Goal: Check status: Check status

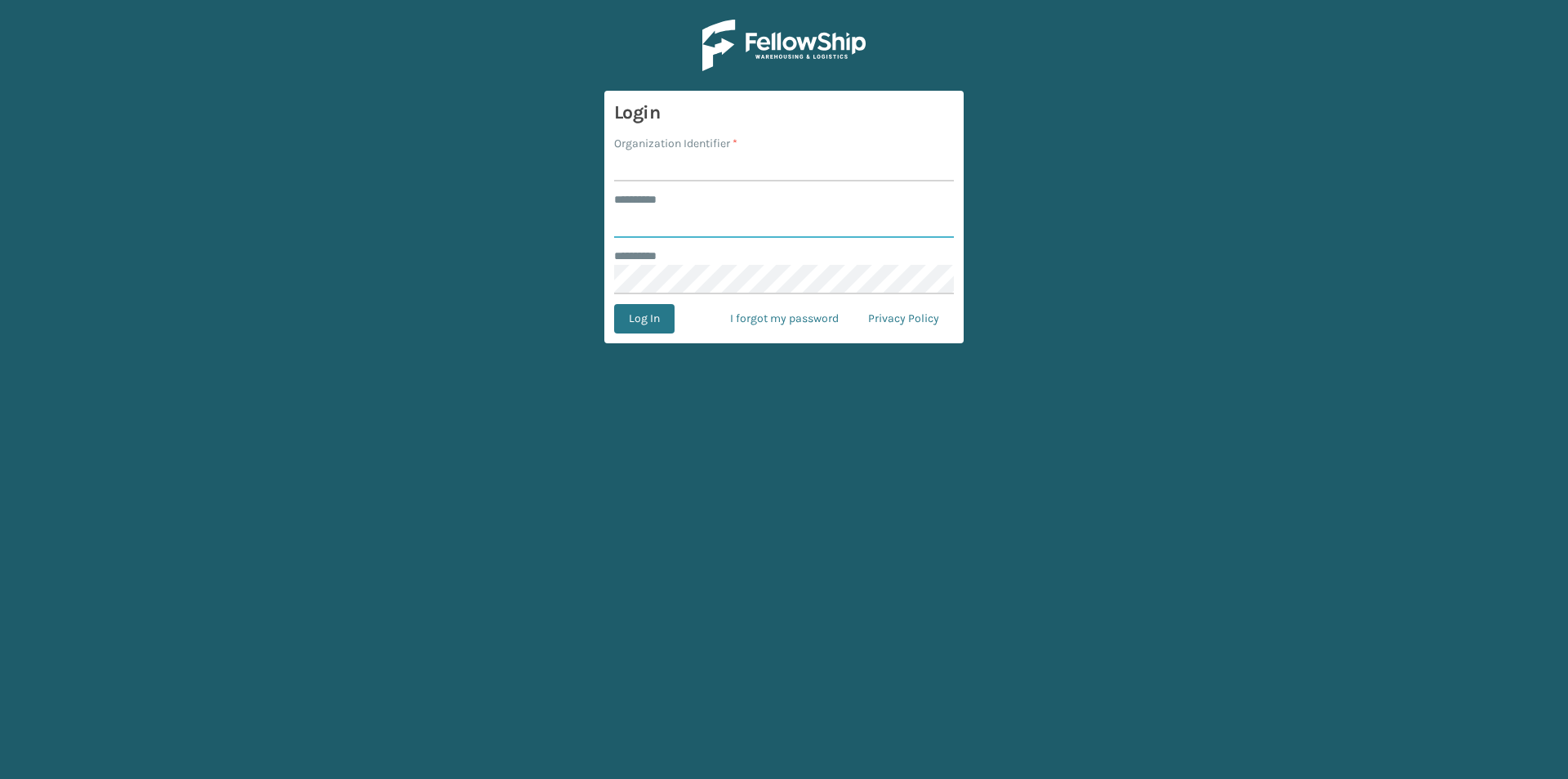
type input "****"
click at [713, 174] on input "Organization Identifier *" at bounding box center [784, 167] width 339 height 29
type input "Foamtex"
click at [657, 312] on button "Log In" at bounding box center [645, 318] width 61 height 29
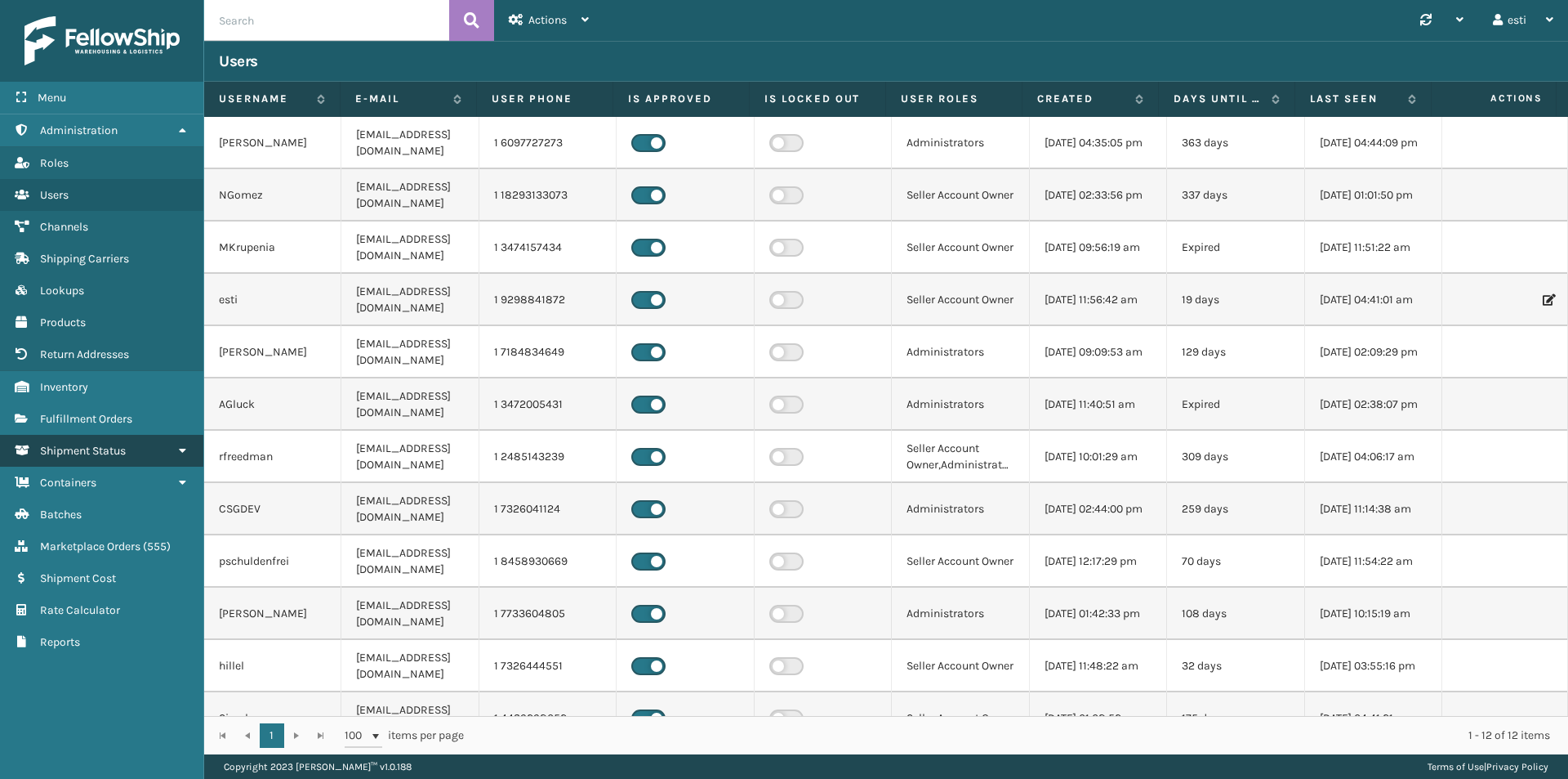
click at [149, 450] on link "Shipment Status" at bounding box center [102, 451] width 203 height 32
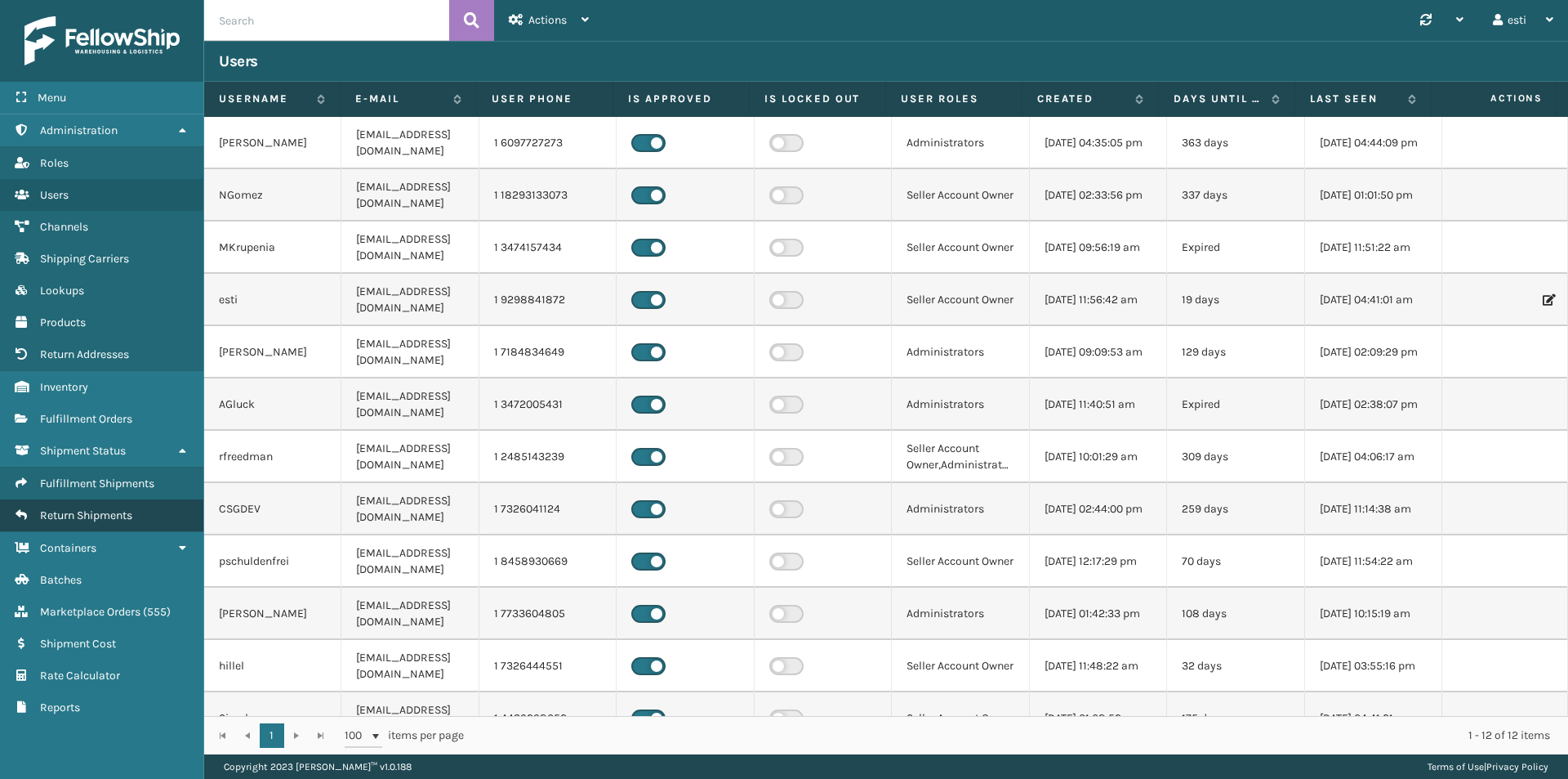
click at [140, 509] on link "Return Shipments" at bounding box center [102, 515] width 203 height 32
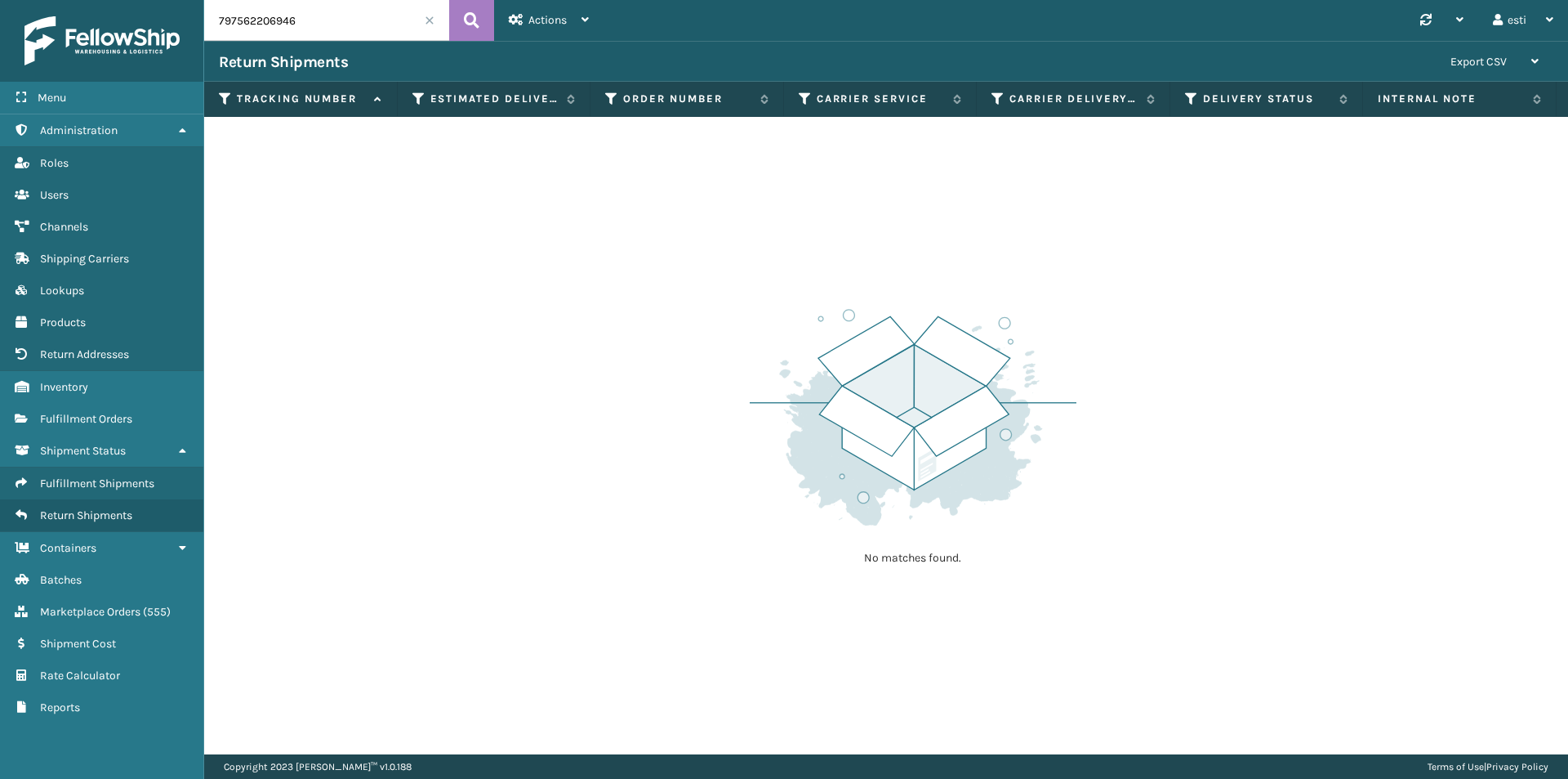
drag, startPoint x: 331, startPoint y: 20, endPoint x: 189, endPoint y: 22, distance: 142.0
click at [216, 19] on input "797562206946" at bounding box center [326, 20] width 245 height 41
click at [189, 22] on div at bounding box center [102, 40] width 199 height 49
drag, startPoint x: 296, startPoint y: 24, endPoint x: 213, endPoint y: 18, distance: 83.2
click at [213, 18] on input "797562206946" at bounding box center [326, 20] width 245 height 41
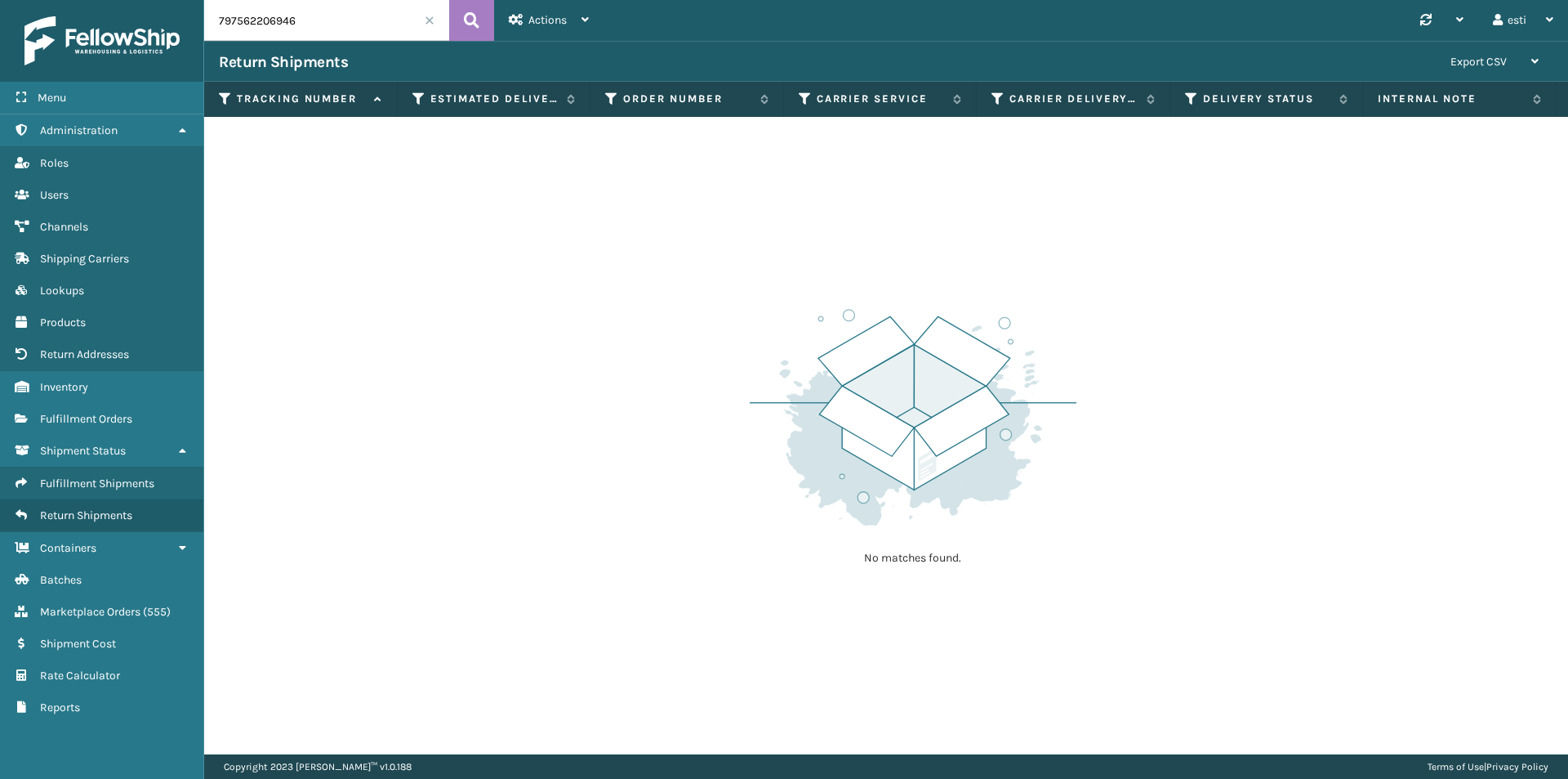
paste input "1ZJ74J529070266219"
click at [462, 29] on button at bounding box center [471, 20] width 45 height 41
drag, startPoint x: 360, startPoint y: 17, endPoint x: 206, endPoint y: 24, distance: 154.2
click at [206, 24] on input "1ZJ74J529070266219" at bounding box center [326, 20] width 245 height 41
paste input "R0960D9079080626"
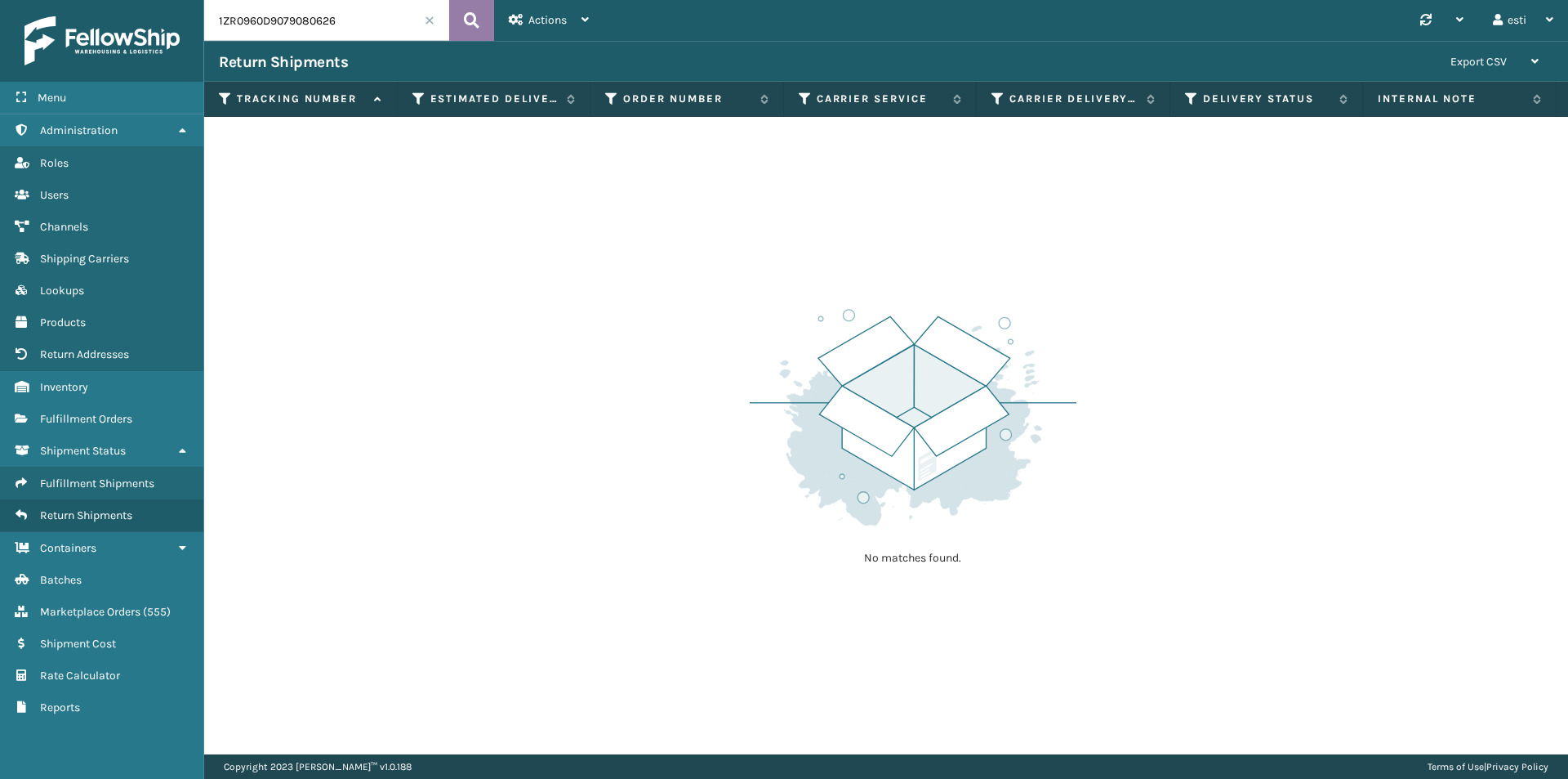
click at [482, 20] on button at bounding box center [471, 20] width 45 height 41
drag, startPoint x: 220, startPoint y: 14, endPoint x: 125, endPoint y: 8, distance: 95.2
click at [125, 0] on div "Menu Administration Roles Users Channels Shipping Carriers Lookups Products Ret…" at bounding box center [784, 0] width 1568 height 0
paste input "883828647442"
click at [485, 12] on button at bounding box center [471, 20] width 45 height 41
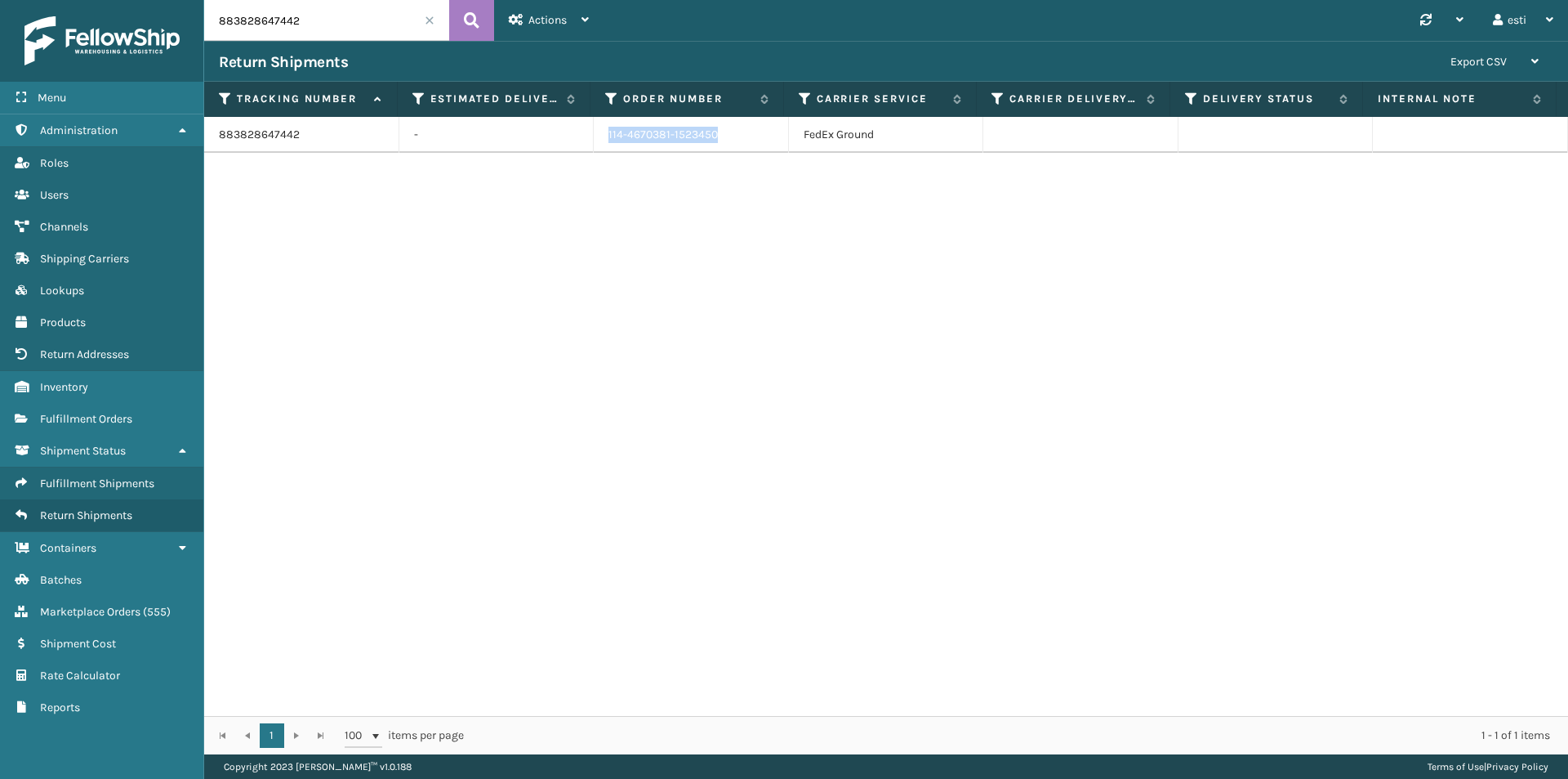
drag, startPoint x: 715, startPoint y: 133, endPoint x: 583, endPoint y: 131, distance: 132.0
click at [584, 131] on tr "883828647442 - 114-4670381-1523450 FedEx Ground" at bounding box center [886, 135] width 1364 height 36
copy tr "114-4670381-1523450"
click at [307, 23] on input "883828647442" at bounding box center [326, 20] width 245 height 41
drag, startPoint x: 307, startPoint y: 23, endPoint x: 186, endPoint y: 24, distance: 121.0
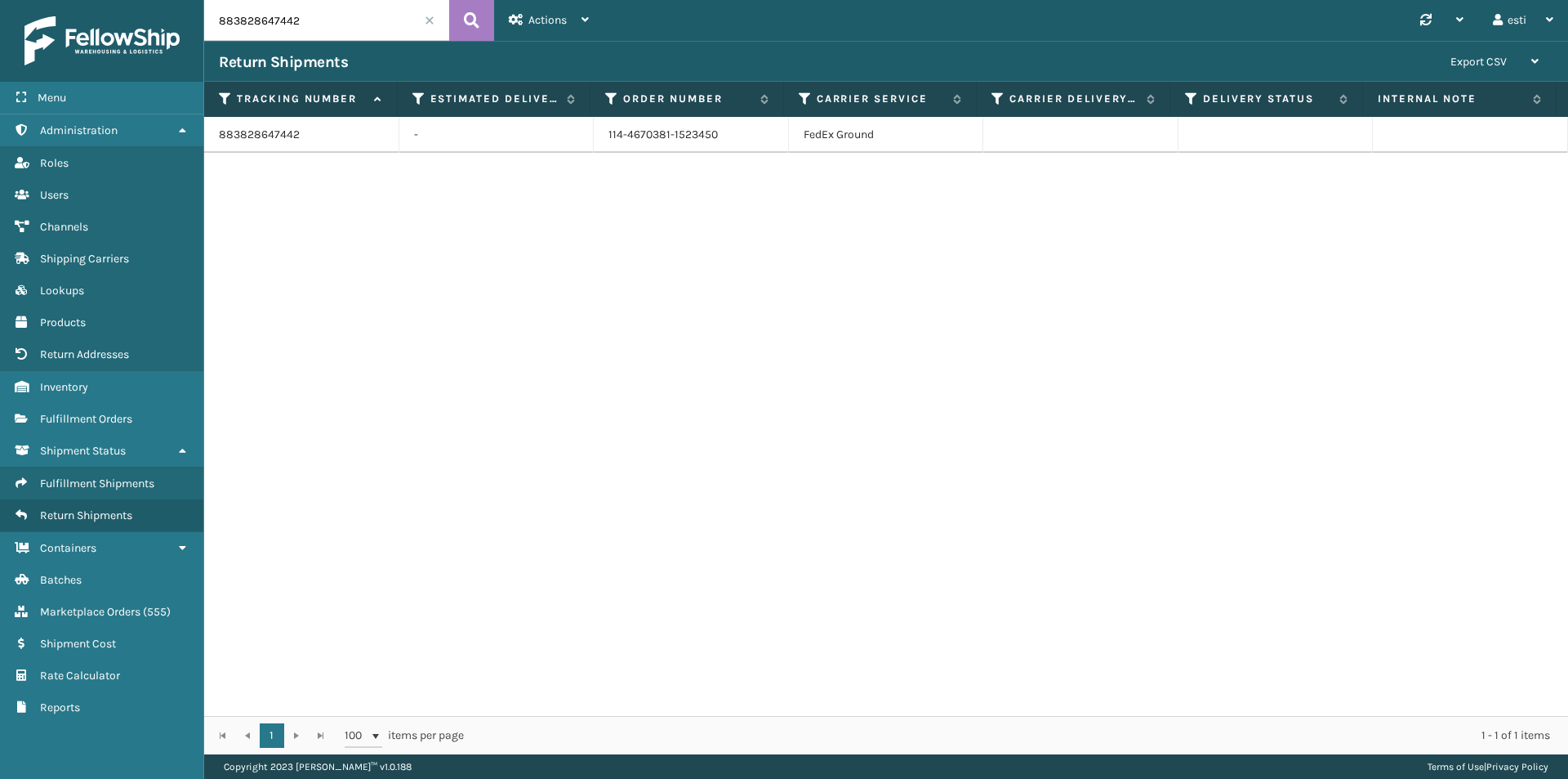
click at [189, 0] on div "Menu Administration Roles Users Channels Shipping Carriers Lookups Products Ret…" at bounding box center [784, 0] width 1568 height 0
paste input "1Z21X74Y0332567997"
click at [463, 16] on button at bounding box center [471, 20] width 45 height 41
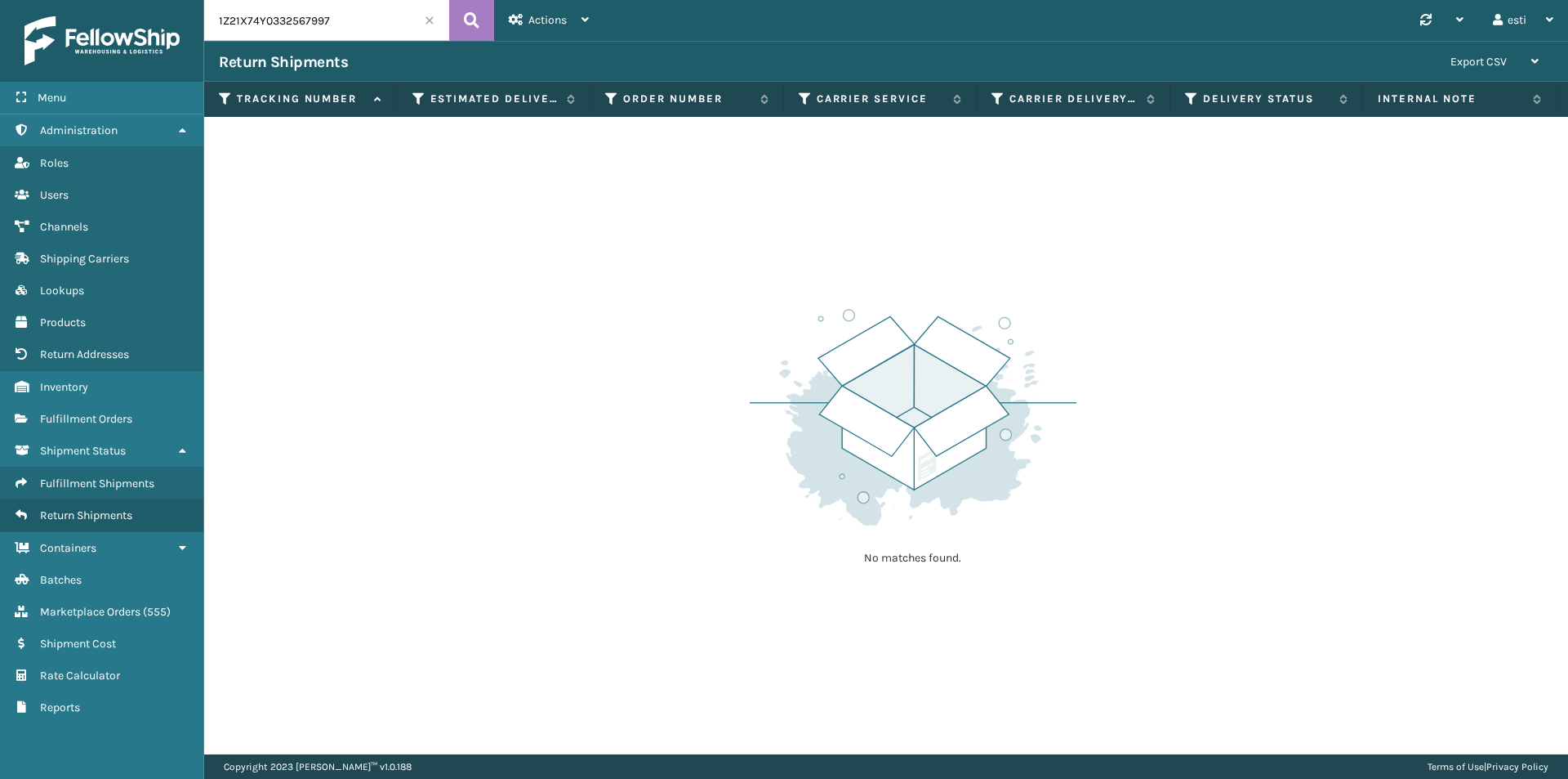
click at [339, 29] on input "1Z21X74Y0332567997" at bounding box center [326, 20] width 245 height 41
drag, startPoint x: 337, startPoint y: 23, endPoint x: 184, endPoint y: 21, distance: 153.0
click at [192, 0] on div "Menu Administration Roles Users Channels Shipping Carriers Lookups Products Ret…" at bounding box center [784, 0] width 1568 height 0
paste input "883718018192"
click at [489, 24] on button at bounding box center [471, 20] width 45 height 41
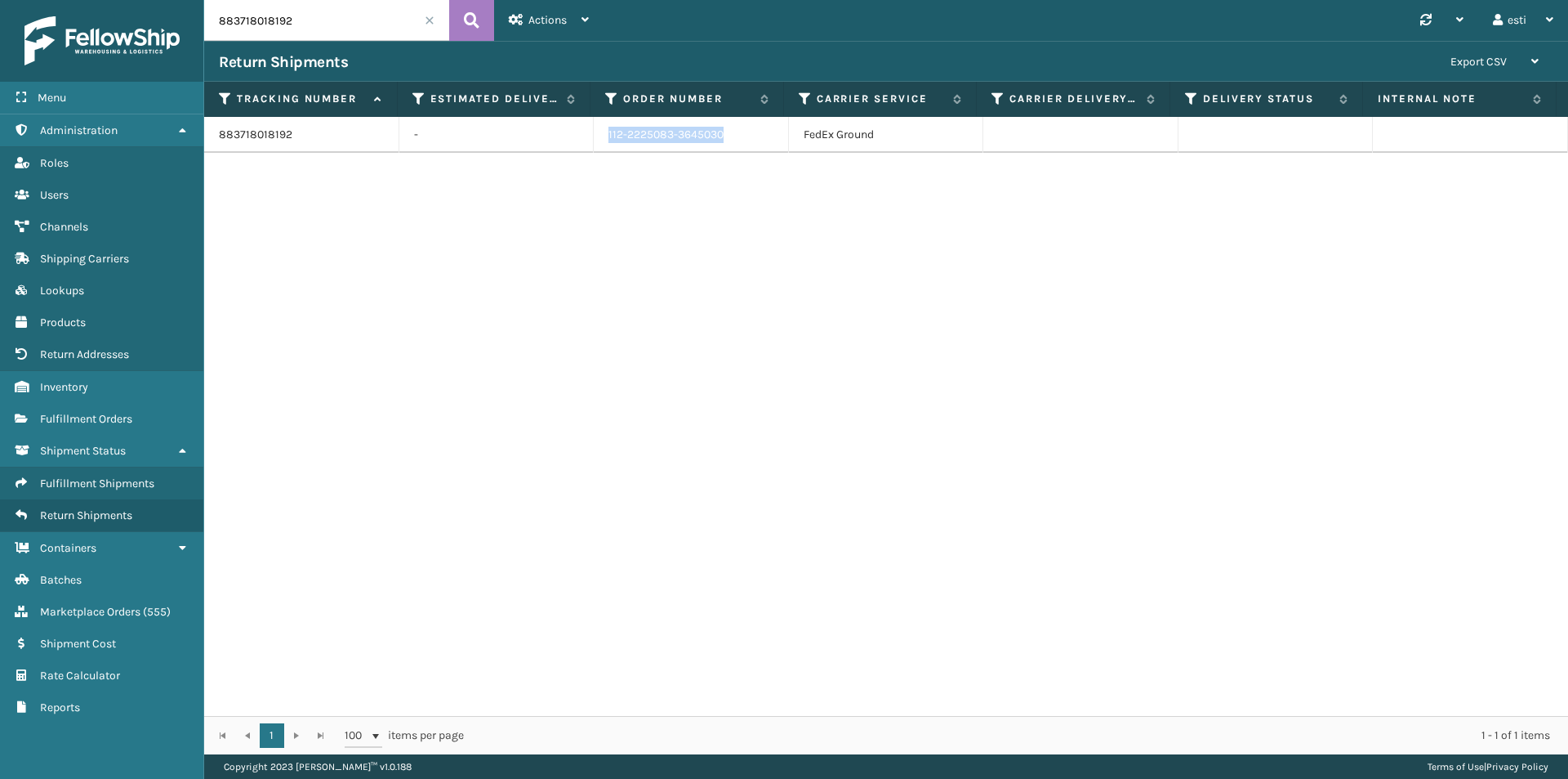
drag, startPoint x: 703, startPoint y: 132, endPoint x: 597, endPoint y: 126, distance: 106.2
click at [597, 126] on td "112-2225083-3645030" at bounding box center [691, 135] width 195 height 36
click at [294, 22] on input "883718018192" at bounding box center [326, 20] width 245 height 41
drag, startPoint x: 294, startPoint y: 22, endPoint x: 184, endPoint y: 45, distance: 112.4
click at [184, 0] on div "Menu Administration Roles Users Channels Shipping Carriers Lookups Products Ret…" at bounding box center [784, 0] width 1568 height 0
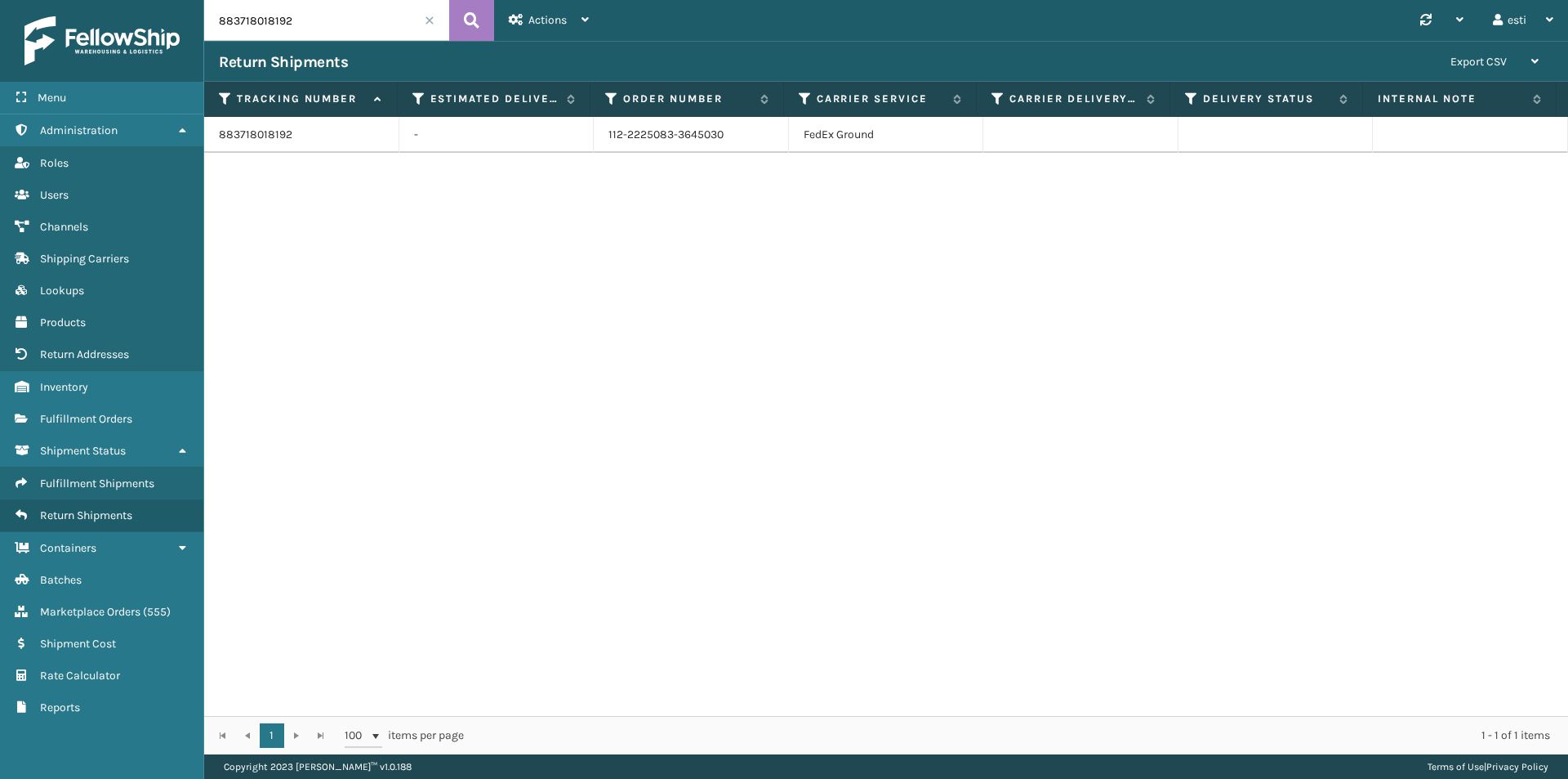
paste input "847304594"
click at [464, 25] on icon at bounding box center [471, 20] width 15 height 25
drag, startPoint x: 659, startPoint y: 134, endPoint x: 596, endPoint y: 135, distance: 63.0
click at [596, 135] on td "3234" at bounding box center [691, 135] width 195 height 36
copy td "3234"
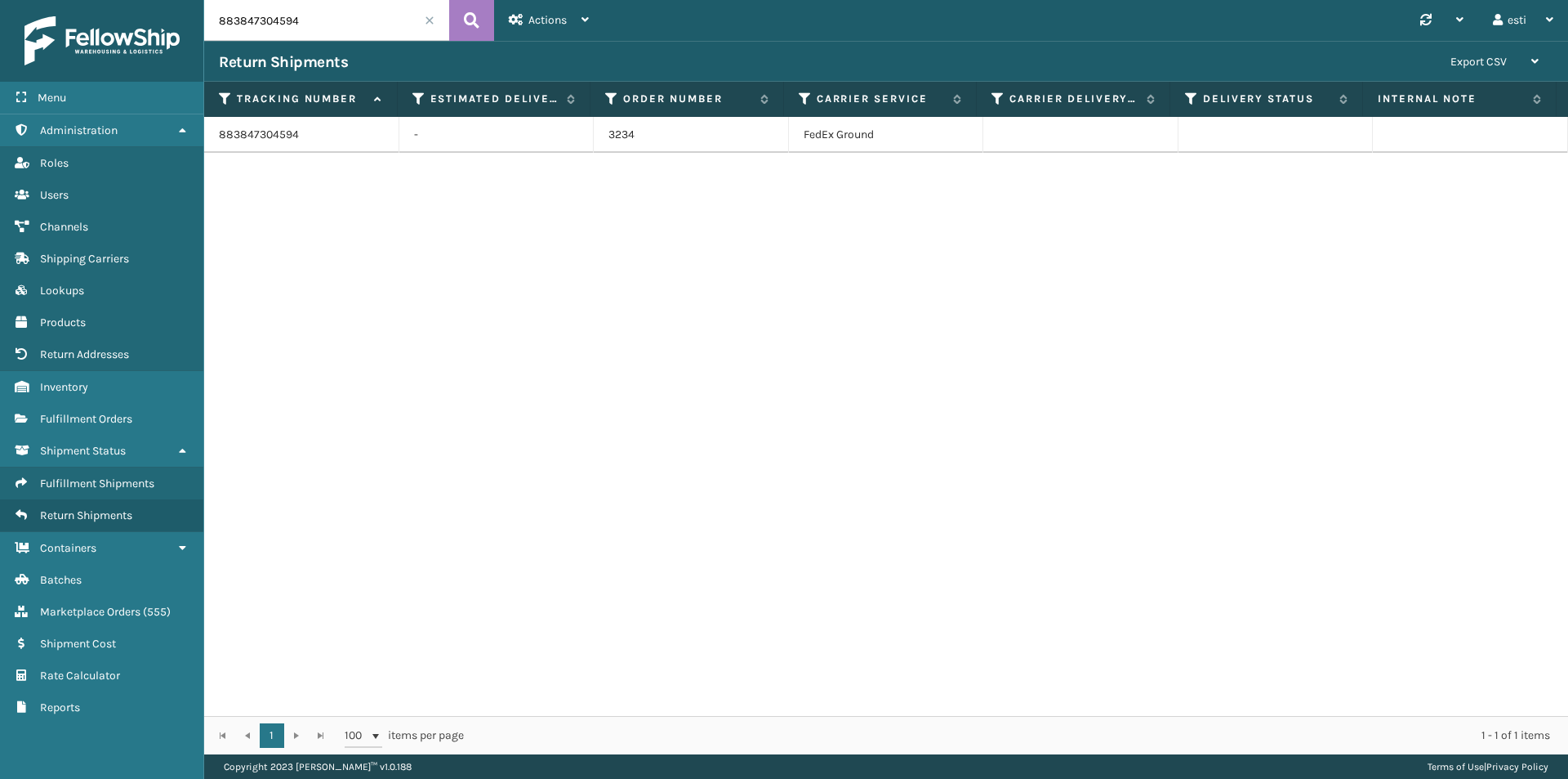
click at [333, 30] on input "883847304594" at bounding box center [326, 20] width 245 height 41
drag, startPoint x: 191, startPoint y: 31, endPoint x: 147, endPoint y: 40, distance: 44.9
click at [142, 0] on div "Menu Administration Roles Users Channels Shipping Carriers Lookups Products Ret…" at bounding box center [784, 0] width 1568 height 0
paste input "622164643"
click at [466, 21] on icon at bounding box center [471, 20] width 15 height 25
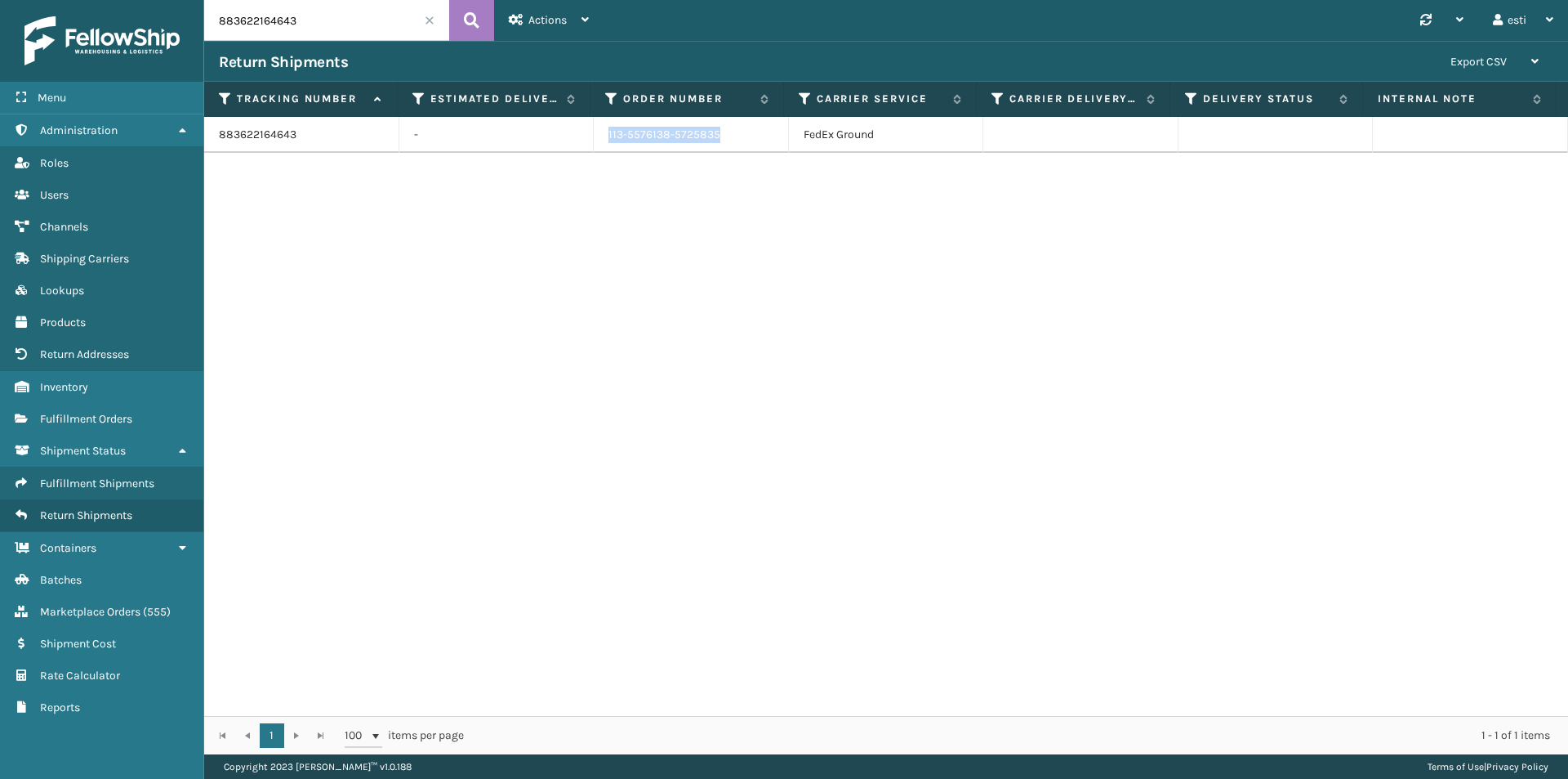
drag, startPoint x: 712, startPoint y: 135, endPoint x: 593, endPoint y: 133, distance: 119.0
click at [594, 133] on td "113-5576138-5725835" at bounding box center [691, 135] width 195 height 36
drag, startPoint x: 327, startPoint y: 23, endPoint x: 126, endPoint y: 48, distance: 202.5
click at [126, 0] on div "Menu Administration Roles Users Channels Shipping Carriers Lookups Products Ret…" at bounding box center [784, 0] width 1568 height 0
click at [470, 26] on icon at bounding box center [471, 20] width 15 height 25
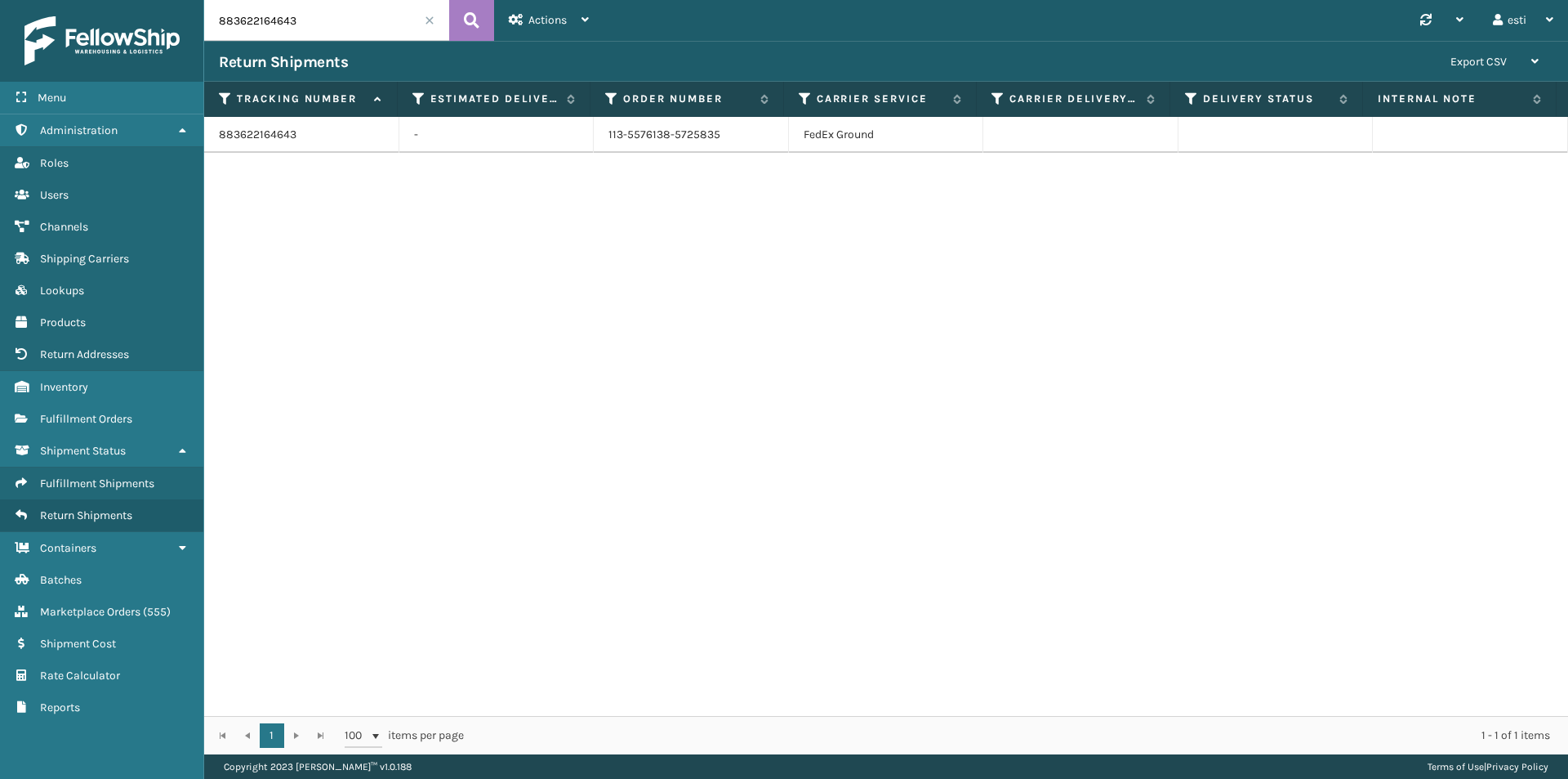
drag, startPoint x: 281, startPoint y: 21, endPoint x: 191, endPoint y: 25, distance: 90.1
click at [191, 0] on div "Menu Administration Roles Users Channels Shipping Carriers Lookups Products Ret…" at bounding box center [784, 0] width 1568 height 0
paste input "82343410"
type input "883823434103"
click at [465, 19] on icon at bounding box center [471, 20] width 15 height 25
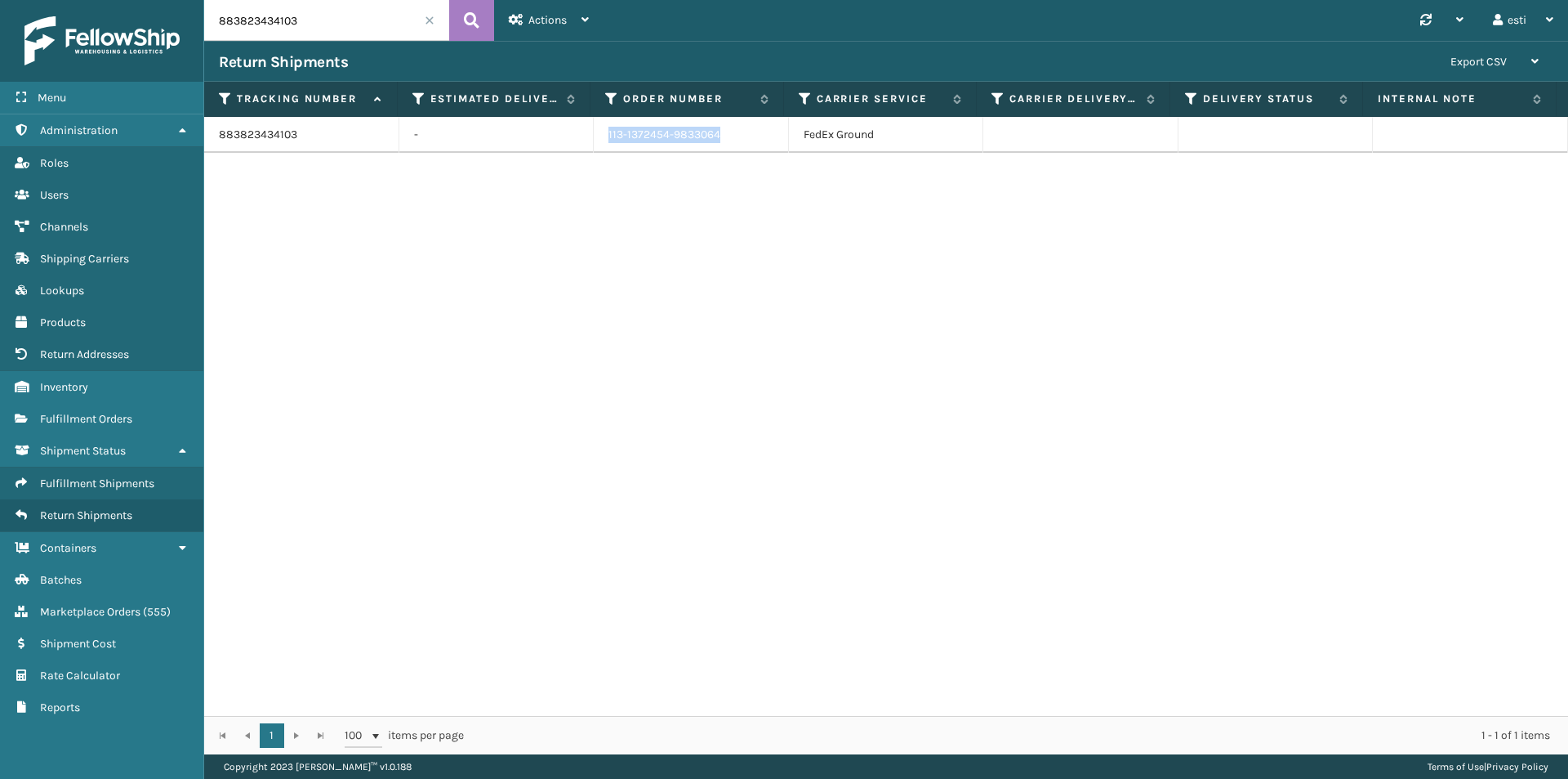
drag, startPoint x: 738, startPoint y: 131, endPoint x: 559, endPoint y: 120, distance: 179.3
click at [559, 120] on tr "883823434103 - 113-1372454-9833064 FedEx Ground" at bounding box center [886, 135] width 1364 height 36
copy tr "113-1372454-9833064"
